Goal: Information Seeking & Learning: Find specific fact

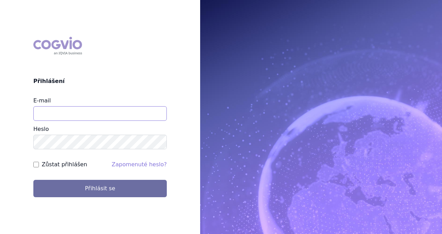
click at [77, 115] on input "E-mail" at bounding box center [99, 113] width 133 height 15
type input "michaela.x.tauchmanova@gsk.com"
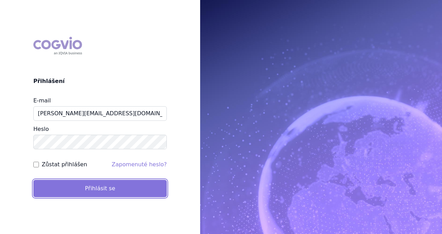
click at [82, 182] on button "Přihlásit se" at bounding box center [99, 188] width 133 height 17
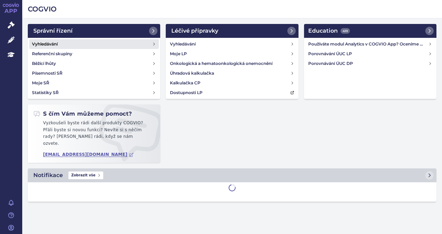
click at [61, 46] on link "Vyhledávání" at bounding box center [94, 44] width 130 height 10
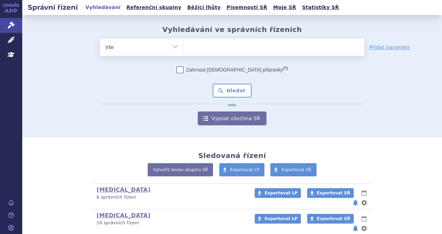
click at [216, 42] on ul at bounding box center [274, 46] width 180 height 15
click at [184, 42] on select at bounding box center [184, 46] width 0 height 17
paste input "SUKLS223896/2025"
type input "SUKLS223896/2025"
select select "SUKLS223896/2025"
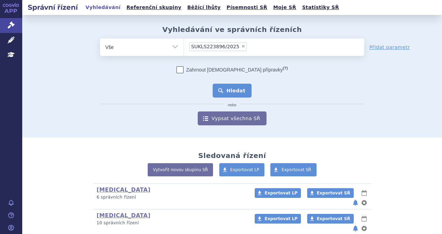
click at [226, 96] on button "Hledat" at bounding box center [232, 91] width 39 height 14
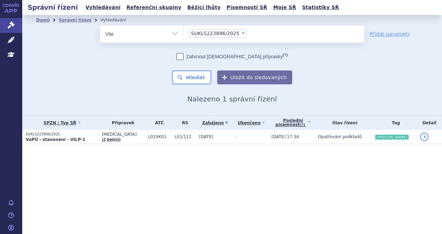
click at [39, 140] on strong "VaPÚ - stanovení - VILP-1" at bounding box center [56, 139] width 60 height 5
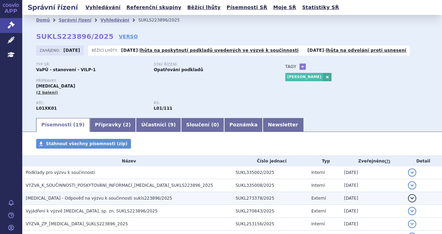
scroll to position [35, 0]
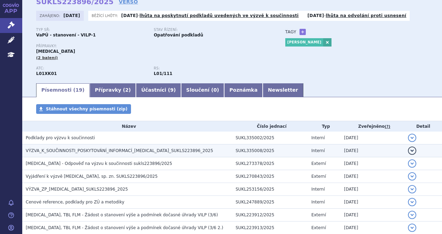
click at [116, 153] on span "VÝZVA_K_SOUČINNOSTI_POSKYTOVÁNÍ_INFORMACÍ_LYNPARZA_SUKLS223896_2025" at bounding box center [119, 150] width 187 height 5
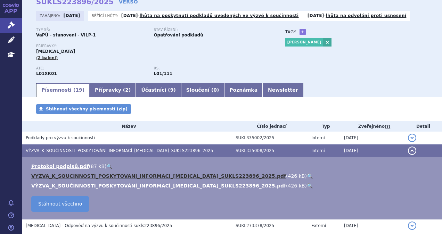
click at [71, 175] on link "VYZVA_K_SOUCINNOSTI_POSKYTOVANI_INFORMACI_LYNPARZA_SUKLS223896_2025.pdf" at bounding box center [158, 176] width 255 height 6
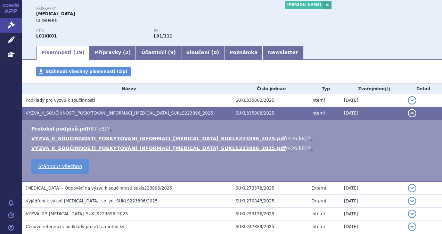
scroll to position [139, 0]
